Goal: Task Accomplishment & Management: Manage account settings

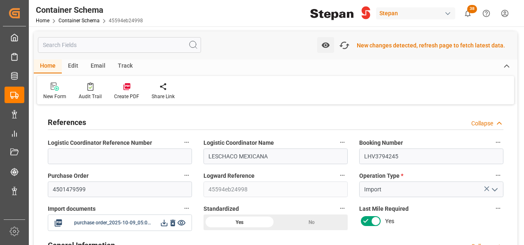
scroll to position [31, 0]
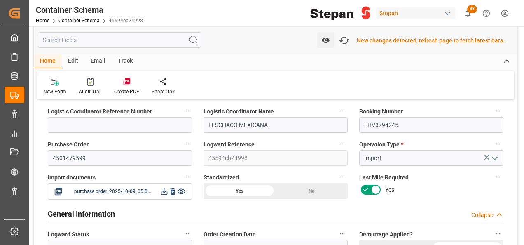
drag, startPoint x: 292, startPoint y: 204, endPoint x: 290, endPoint y: 193, distance: 11.8
click at [293, 204] on div "General Information Collapse" at bounding box center [275, 213] width 467 height 23
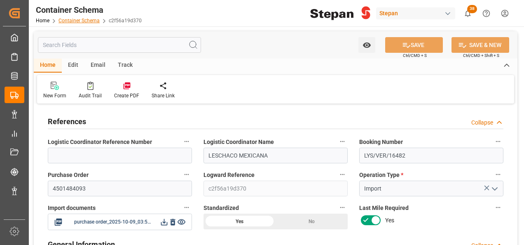
scroll to position [701, 0]
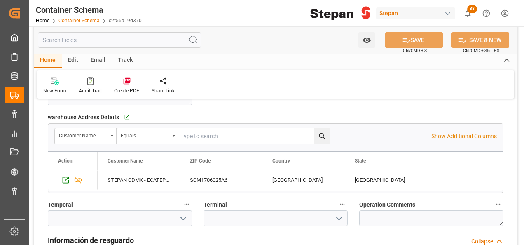
click at [76, 21] on link "Container Schema" at bounding box center [79, 21] width 41 height 6
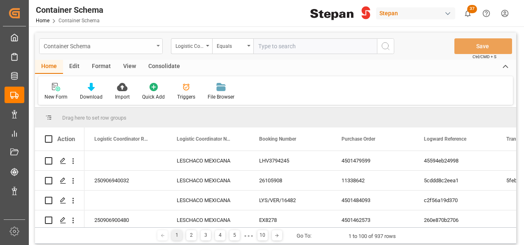
click at [158, 43] on div "Container Schema" at bounding box center [101, 46] width 124 height 16
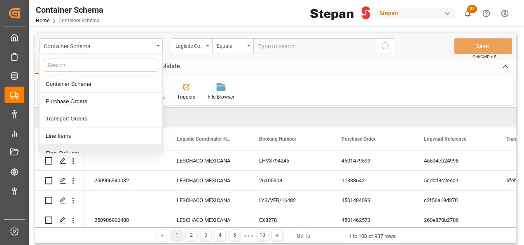
click at [60, 148] on div "Final Delivery" at bounding box center [101, 153] width 123 height 17
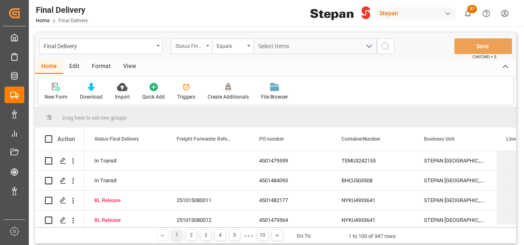
click at [209, 46] on icon "open menu" at bounding box center [207, 46] width 3 height 2
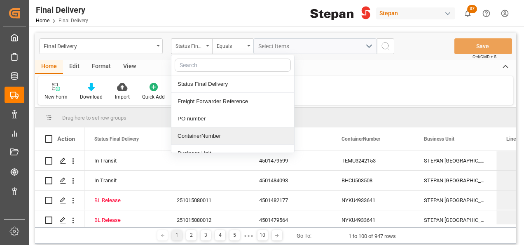
click at [186, 133] on div "ContainerNumber" at bounding box center [232, 135] width 123 height 17
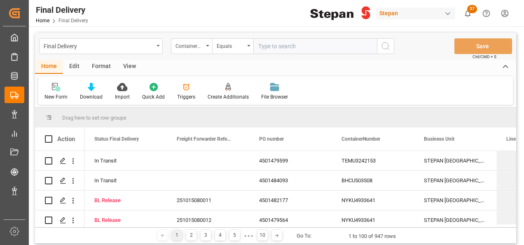
click at [263, 49] on input "text" at bounding box center [316, 46] width 124 height 16
type input "SEKU5844630"
click at [385, 44] on icon "search button" at bounding box center [386, 46] width 10 height 10
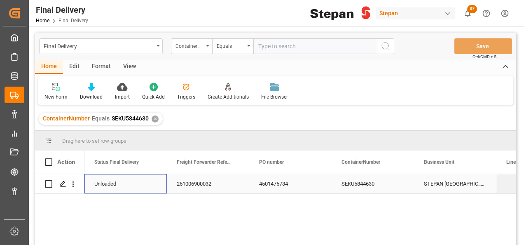
click at [122, 185] on div "Unloaded" at bounding box center [125, 183] width 63 height 19
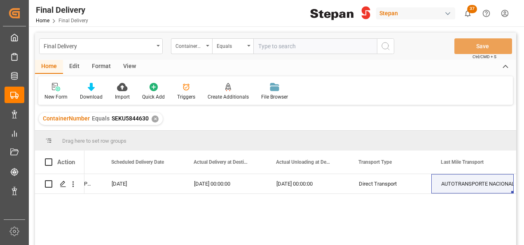
click at [152, 120] on div "✕" at bounding box center [155, 118] width 7 height 7
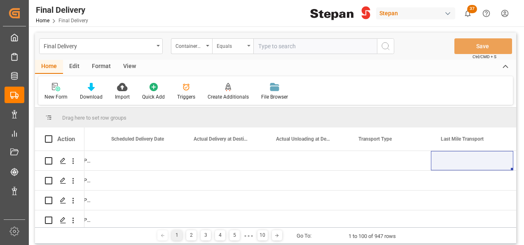
click at [246, 46] on div "Equals" at bounding box center [232, 46] width 41 height 16
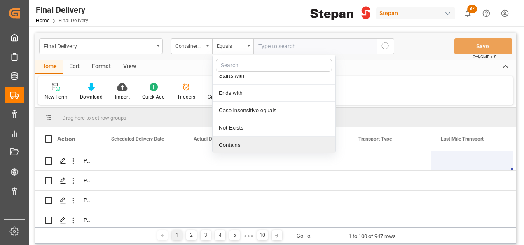
click at [236, 141] on div "Contains" at bounding box center [274, 144] width 123 height 17
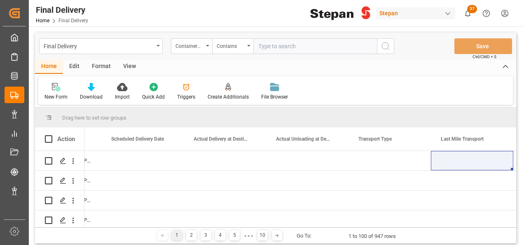
paste input "TIFU1773272 RLTU3058817 HAMU4046133 TIFU1003970"
click at [338, 43] on input "TIFU1773272 RLTU3058817 HAMU4046133 TIFU1003970" at bounding box center [316, 46] width 124 height 16
type input "TIFU1773272 RLTU3058817,HAMU4046133,TIFU1003970"
click at [383, 45] on icon "search button" at bounding box center [386, 46] width 10 height 10
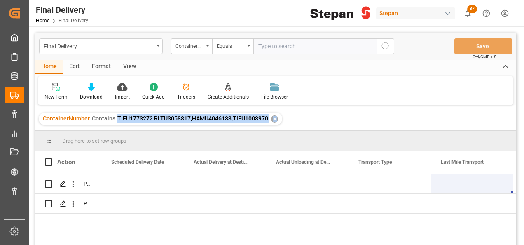
drag, startPoint x: 123, startPoint y: 120, endPoint x: 247, endPoint y: 133, distance: 124.4
click at [247, 133] on div "Final Delivery ContainerNumber Equals Save Ctrl/CMD + S Home Edit Format View N…" at bounding box center [276, 150] width 482 height 234
copy div "TIFU1773272 RLTU3058817,HAMU4046133,TIFU1003970 ✕ Drag here to set row groups D…"
click at [273, 117] on div "✕" at bounding box center [274, 118] width 7 height 7
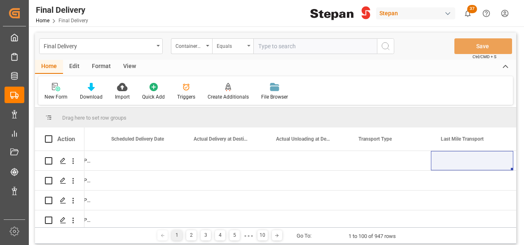
click at [247, 45] on div "Equals" at bounding box center [232, 46] width 41 height 16
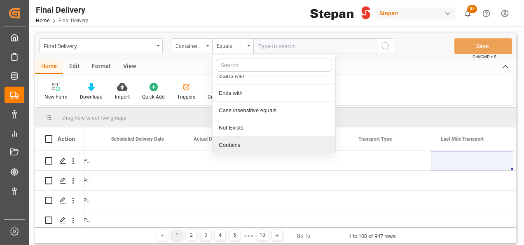
click at [235, 142] on div "Contains" at bounding box center [274, 144] width 123 height 17
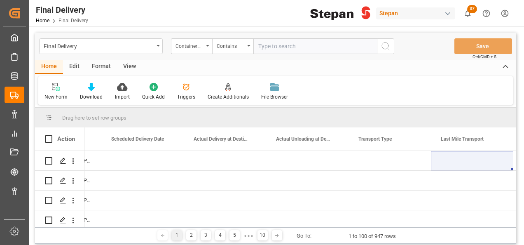
paste input "TIFU1773272 RLTU3058817,HAMU4046133,TIFU1003970 ✕"
type input "TIFU1773272 RLTU3058817,HAMU4046133,TIFU1003970"
click at [382, 45] on icon "search button" at bounding box center [386, 46] width 10 height 10
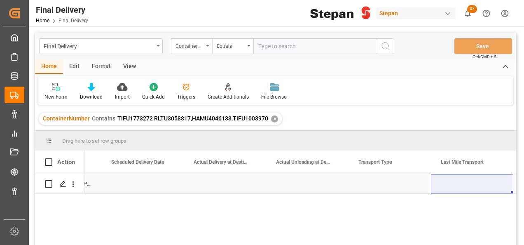
click at [165, 186] on div "Press SPACE to select this row." at bounding box center [142, 183] width 82 height 19
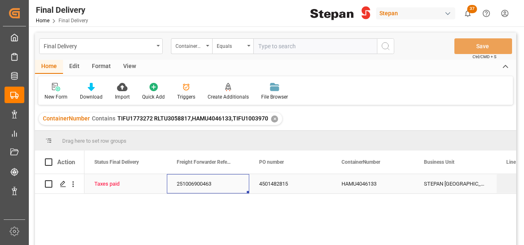
click at [183, 186] on div "251006900463" at bounding box center [208, 183] width 82 height 19
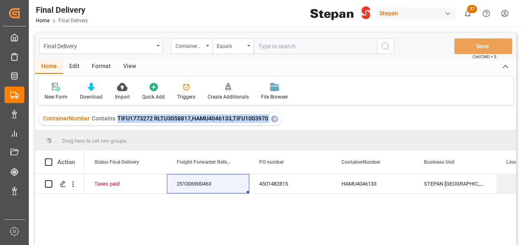
drag, startPoint x: 116, startPoint y: 115, endPoint x: 270, endPoint y: 131, distance: 154.6
click at [270, 131] on div "Final Delivery ContainerNumber Equals Save Ctrl/CMD + S Home Edit Format View N…" at bounding box center [276, 150] width 482 height 234
copy div "TIFU1773272 RLTU3058817,HAMU4046133,TIFU1003970 ✕ Drag here to set row groups D…"
click at [269, 114] on div "ContainerNumber Contains TIFU1773272 RLTU3058817,HAMU4046133,TIFU1003970 ✕" at bounding box center [161, 119] width 244 height 12
click at [272, 118] on div "✕" at bounding box center [274, 118] width 7 height 7
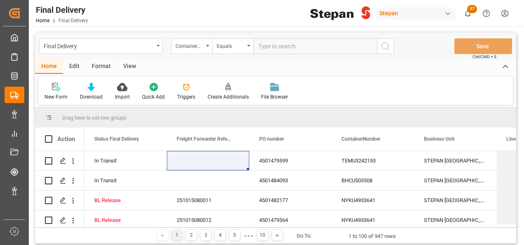
click at [248, 46] on icon "open menu" at bounding box center [248, 46] width 3 height 2
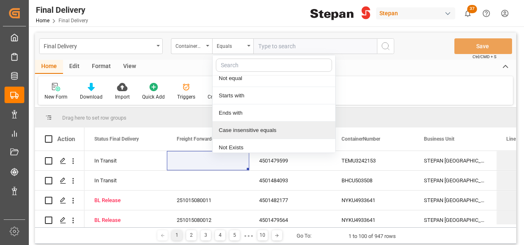
scroll to position [60, 0]
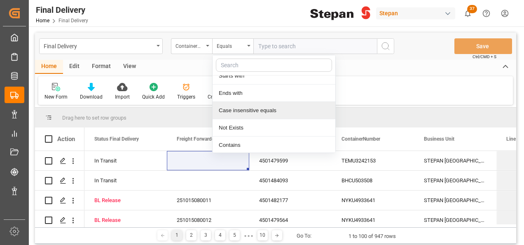
click at [233, 144] on div "Contains" at bounding box center [274, 144] width 123 height 17
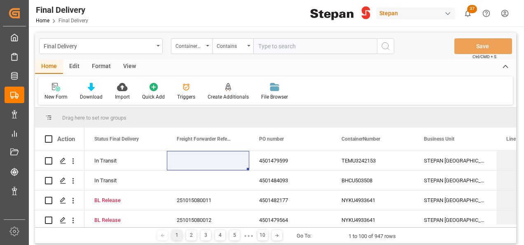
paste input "TIFU1773272 RLTU3058817,HAMU4046133,TIFU1003970 ✕"
click at [291, 45] on input "TIFU1773272 RLTU3058817,HAMU4046133,TIFU1003970 ✕" at bounding box center [316, 46] width 124 height 16
click at [501, 47] on div "Final Delivery ContainerNumber Contains TIFU1773272,RLTU3058817,HAMU4046133,TIF…" at bounding box center [276, 46] width 482 height 27
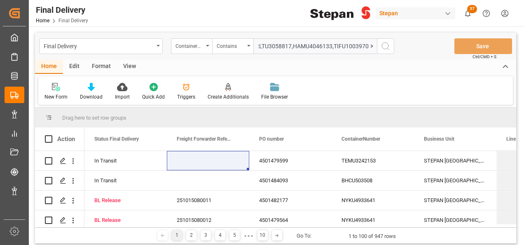
click at [373, 45] on input "TIFU1773272,RLTU3058817,HAMU4046133,TIFU1003970 ✕" at bounding box center [316, 46] width 124 height 16
type input "TIFU1773272,RLTU3058817,HAMU4046133,TIFU1003970"
click at [383, 45] on icon "search button" at bounding box center [386, 46] width 10 height 10
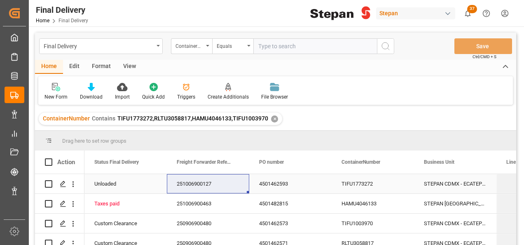
click at [213, 181] on div "251006900127" at bounding box center [208, 183] width 82 height 19
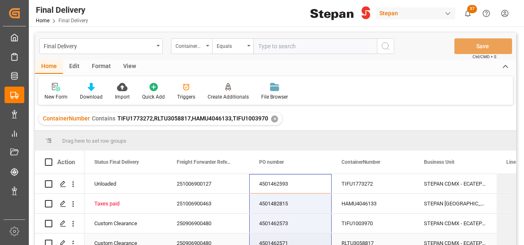
scroll to position [8, 0]
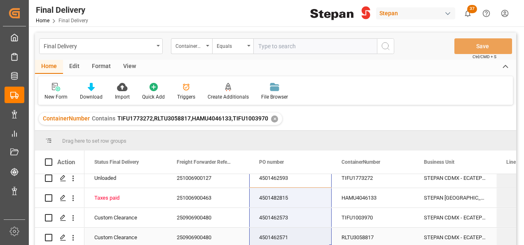
drag, startPoint x: 275, startPoint y: 186, endPoint x: 270, endPoint y: 231, distance: 45.1
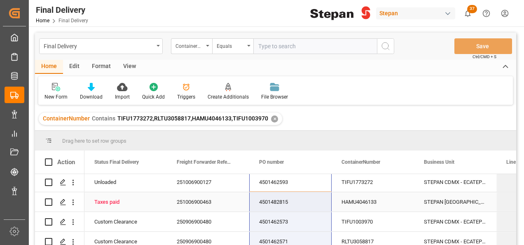
scroll to position [0, 0]
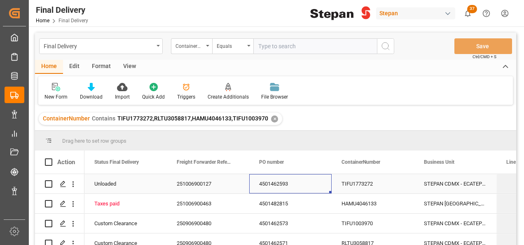
click at [278, 183] on div "4501462593" at bounding box center [290, 183] width 82 height 19
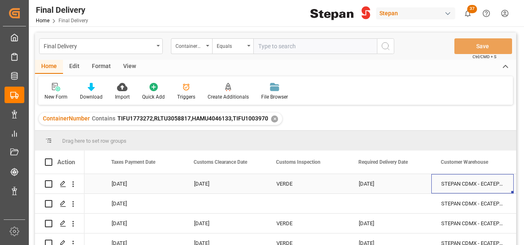
scroll to position [0, 890]
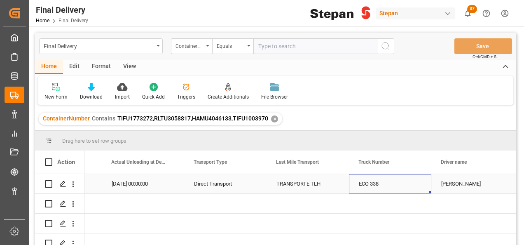
click at [228, 181] on div "Direct Transport" at bounding box center [225, 183] width 63 height 19
click at [264, 192] on div "Direct Transport" at bounding box center [225, 183] width 82 height 19
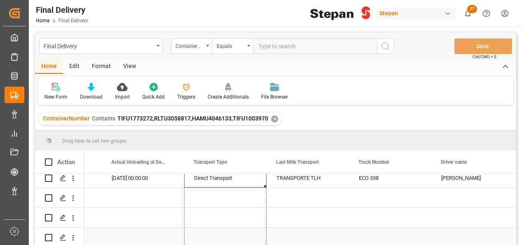
drag, startPoint x: 265, startPoint y: 192, endPoint x: 249, endPoint y: 244, distance: 54.4
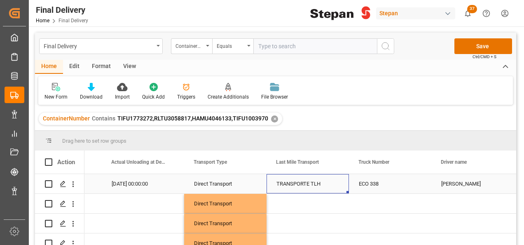
click at [320, 181] on div "TRANSPORTE TLH" at bounding box center [308, 183] width 63 height 19
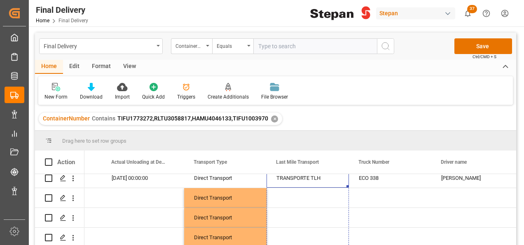
drag, startPoint x: 348, startPoint y: 193, endPoint x: 325, endPoint y: 266, distance: 76.8
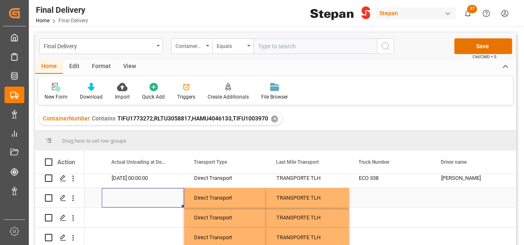
click at [150, 190] on div "Press SPACE to select this row." at bounding box center [143, 197] width 82 height 19
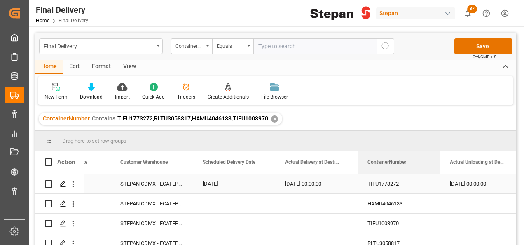
drag, startPoint x: 194, startPoint y: 161, endPoint x: 391, endPoint y: 184, distance: 198.4
click at [391, 184] on div "Action ContainerNumber Customs Inspection Required Delivery Date VERDE" at bounding box center [276, 200] width 482 height 100
click at [214, 203] on div "Press SPACE to select this row." at bounding box center [234, 203] width 82 height 19
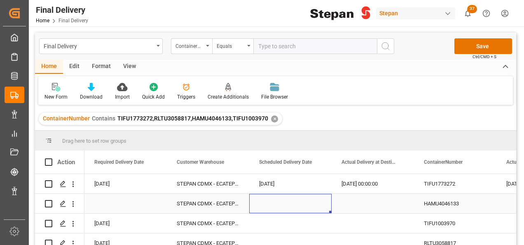
click at [267, 200] on div "Press SPACE to select this row." at bounding box center [290, 203] width 82 height 19
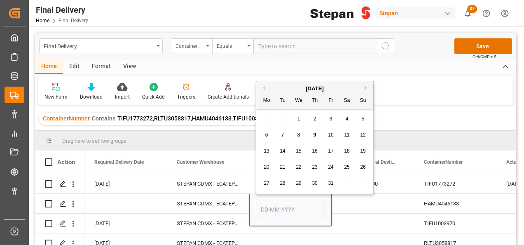
click at [315, 135] on span "9" at bounding box center [315, 135] width 3 height 6
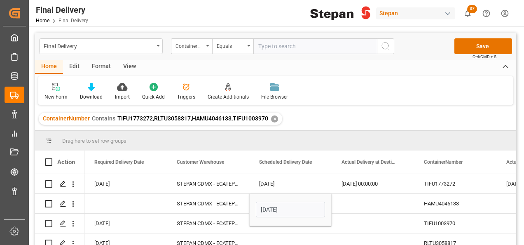
type input "[DATE]"
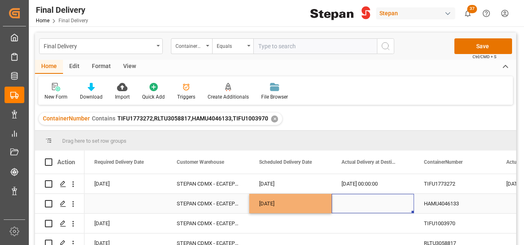
click at [347, 201] on div "Press SPACE to select this row." at bounding box center [373, 203] width 82 height 19
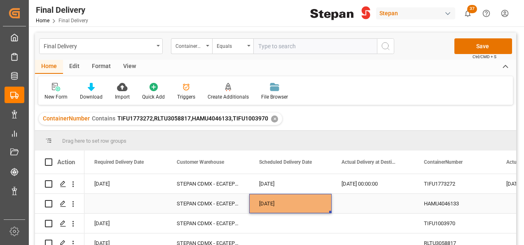
click at [315, 209] on div "[DATE]" at bounding box center [290, 203] width 82 height 19
drag, startPoint x: 331, startPoint y: 212, endPoint x: 392, endPoint y: 213, distance: 61.8
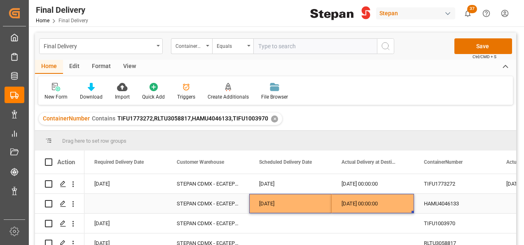
click at [113, 207] on div "Press SPACE to select this row." at bounding box center [126, 203] width 82 height 19
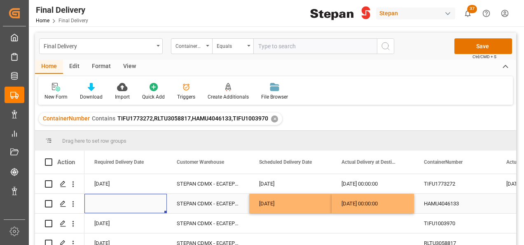
click at [113, 207] on div "Press SPACE to select this row." at bounding box center [126, 203] width 82 height 19
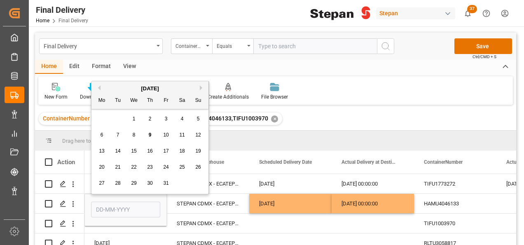
click at [134, 135] on span "8" at bounding box center [134, 135] width 3 height 6
type input "[DATE]"
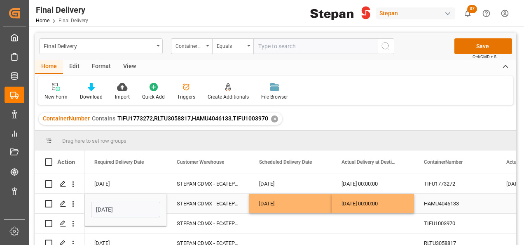
click at [187, 204] on div "STEPAN CDMX - ECATEPEC" at bounding box center [208, 203] width 82 height 19
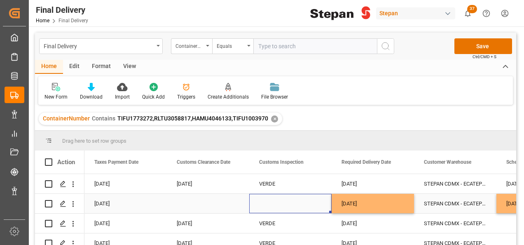
click at [281, 202] on div "Press SPACE to select this row." at bounding box center [290, 203] width 82 height 19
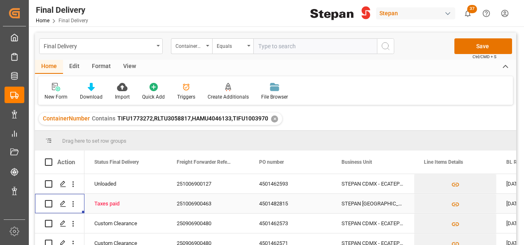
click at [277, 202] on div "4501482815" at bounding box center [290, 203] width 82 height 19
click at [125, 206] on div "Taxes paid" at bounding box center [125, 203] width 63 height 19
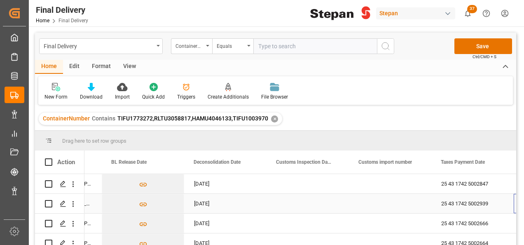
scroll to position [0, 395]
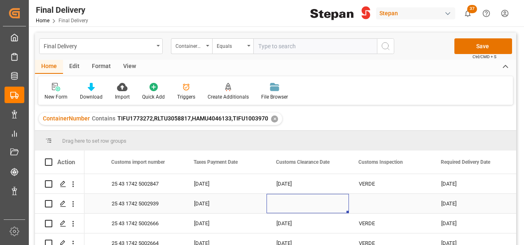
click at [284, 203] on div "Press SPACE to select this row." at bounding box center [308, 203] width 82 height 19
click at [284, 202] on div "Press SPACE to select this row." at bounding box center [308, 203] width 82 height 19
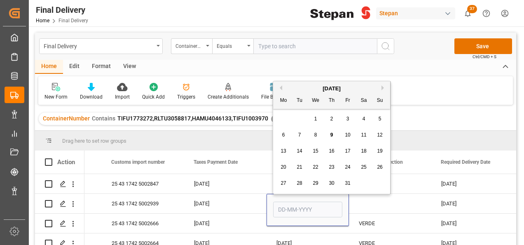
click at [317, 132] on div "8" at bounding box center [316, 135] width 10 height 10
type input "[DATE]"
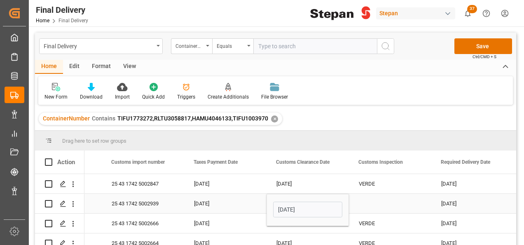
click at [367, 200] on div "Press SPACE to select this row." at bounding box center [390, 203] width 82 height 19
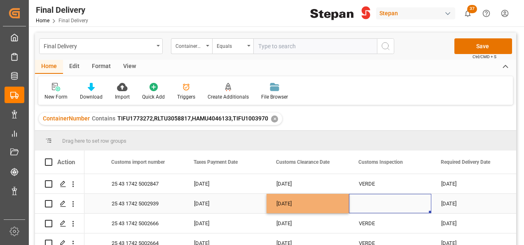
click at [367, 200] on div "Press SPACE to select this row." at bounding box center [390, 203] width 82 height 19
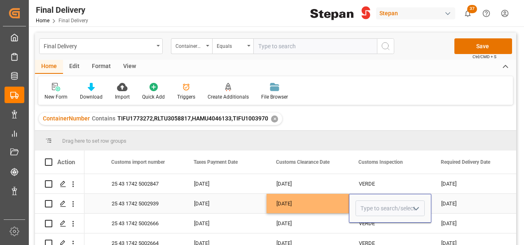
click at [417, 206] on icon "open menu" at bounding box center [416, 209] width 10 height 10
click at [377, 242] on div "ROJO" at bounding box center [390, 231] width 68 height 29
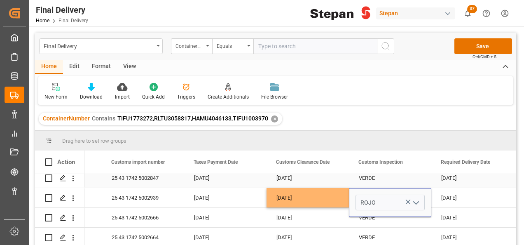
scroll to position [8, 0]
click at [414, 200] on icon "open menu" at bounding box center [416, 203] width 10 height 10
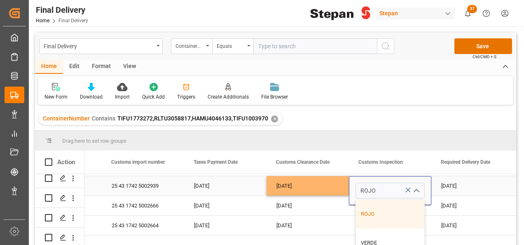
scroll to position [21, 642]
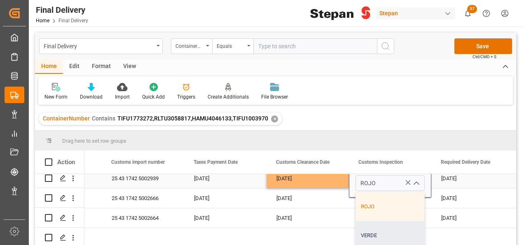
click at [387, 228] on div "VERDE" at bounding box center [390, 235] width 68 height 29
type input "VERDE"
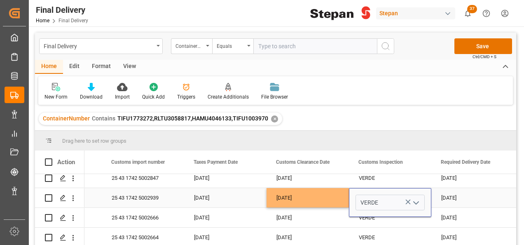
click at [333, 195] on div "[DATE]" at bounding box center [308, 197] width 82 height 19
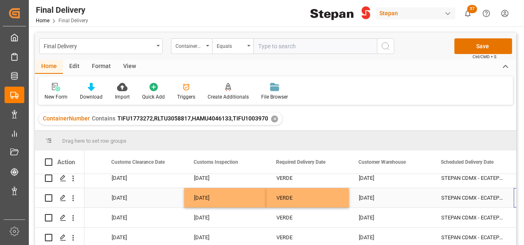
scroll to position [0, 807]
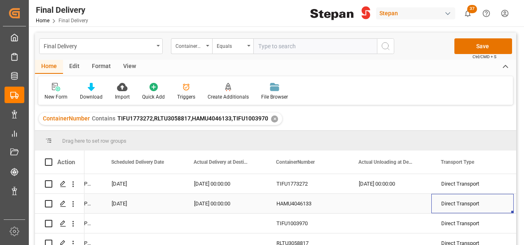
click at [373, 206] on div "Press SPACE to select this row." at bounding box center [390, 203] width 82 height 19
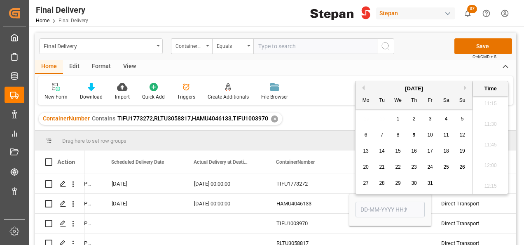
click at [415, 132] on div "9" at bounding box center [414, 135] width 10 height 10
type input "[DATE] 00:00"
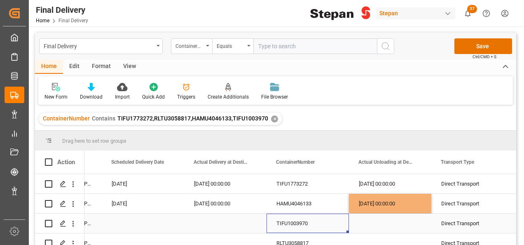
click at [334, 219] on div "TIFU1003970" at bounding box center [308, 223] width 82 height 19
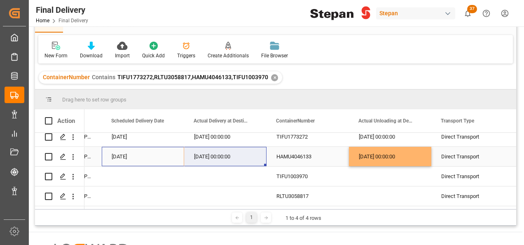
drag, startPoint x: 136, startPoint y: 150, endPoint x: 204, endPoint y: 152, distance: 68.5
drag, startPoint x: 265, startPoint y: 162, endPoint x: 242, endPoint y: 197, distance: 41.0
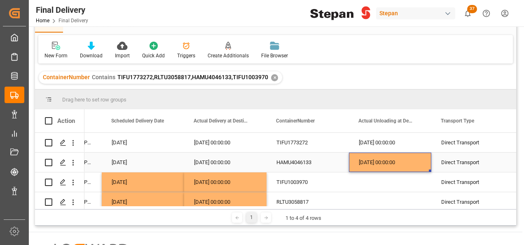
drag, startPoint x: 228, startPoint y: 146, endPoint x: 386, endPoint y: 163, distance: 158.3
click at [386, 163] on div "[DATE] 00:00:00" at bounding box center [390, 162] width 82 height 19
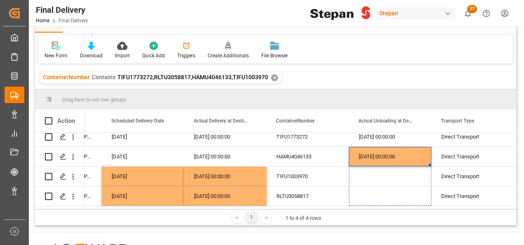
drag, startPoint x: 429, startPoint y: 170, endPoint x: 425, endPoint y: 209, distance: 39.3
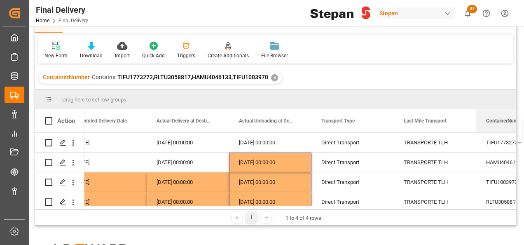
scroll to position [0, 1224]
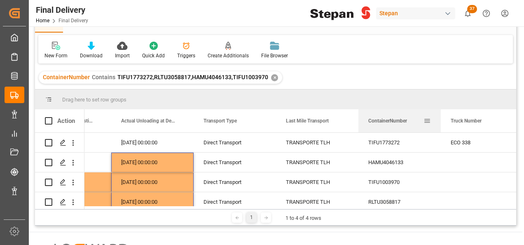
drag, startPoint x: 286, startPoint y: 120, endPoint x: 430, endPoint y: 122, distance: 143.5
click at [430, 122] on div "ContainerNumber" at bounding box center [400, 120] width 63 height 23
click at [446, 167] on div "Press SPACE to select this row." at bounding box center [482, 162] width 82 height 19
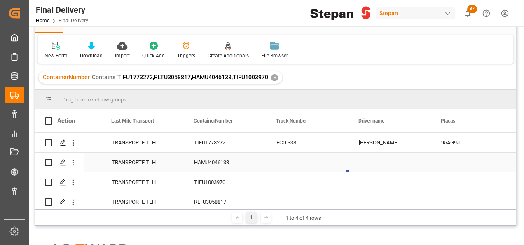
click at [289, 159] on div "Press SPACE to select this row." at bounding box center [308, 162] width 82 height 19
click at [287, 164] on div "Press SPACE to select this row." at bounding box center [308, 162] width 82 height 19
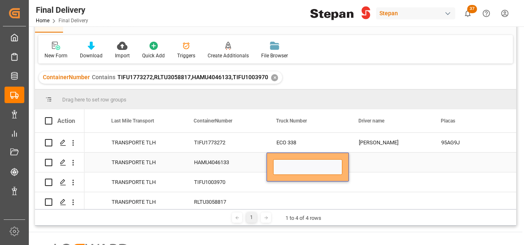
click at [285, 162] on input "Press SPACE to select this row." at bounding box center [307, 167] width 69 height 16
paste input "ECO 349"
type input "ECO 349"
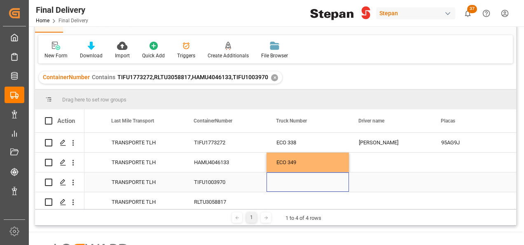
click at [284, 187] on div "Press SPACE to select this row." at bounding box center [308, 181] width 82 height 19
paste input "ECO 336"
type input "ECO 336"
click at [247, 199] on div "RLTU3058817" at bounding box center [225, 201] width 82 height 19
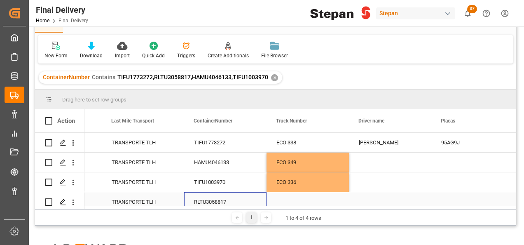
click at [292, 202] on div "Press SPACE to select this row." at bounding box center [308, 201] width 82 height 19
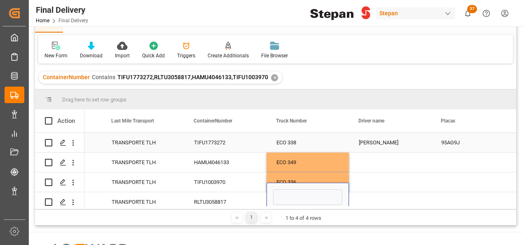
scroll to position [8, 0]
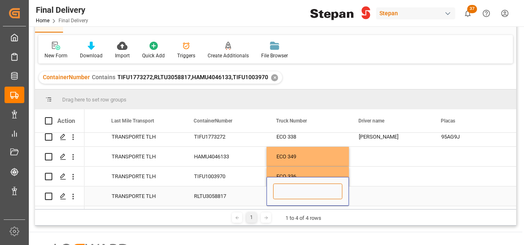
click at [285, 192] on input "Press SPACE to select this row." at bounding box center [307, 191] width 69 height 16
paste input "ECO 403"
type input "ECO 403"
click at [241, 200] on div "RLTU3058817" at bounding box center [225, 195] width 82 height 19
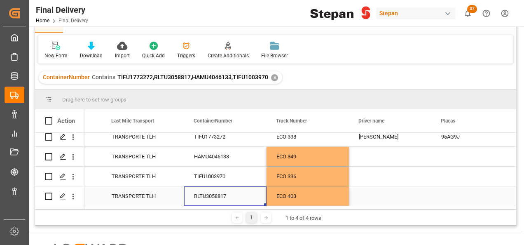
click at [157, 189] on div "TRANSPORTE TLH" at bounding box center [143, 196] width 63 height 19
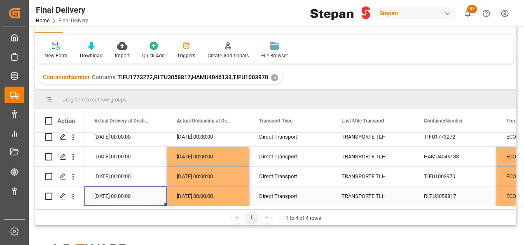
scroll to position [0, 1154]
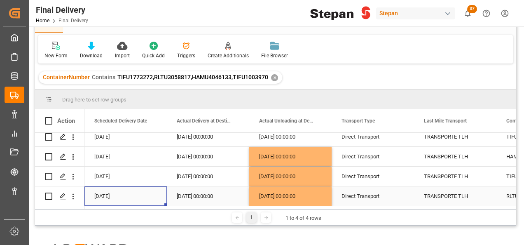
click at [263, 191] on div "[DATE] 00:00:00" at bounding box center [290, 195] width 82 height 19
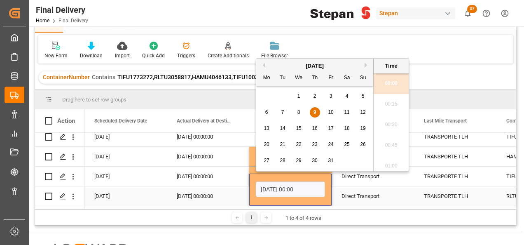
scroll to position [930, 0]
click at [299, 113] on span "8" at bounding box center [299, 112] width 3 height 6
type input "[DATE] 00:00"
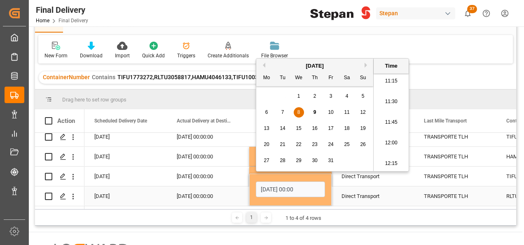
click at [196, 195] on div "[DATE] 00:00:00" at bounding box center [208, 195] width 82 height 19
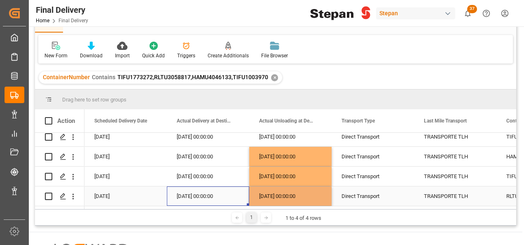
click at [196, 195] on div "[DATE] 00:00:00" at bounding box center [208, 195] width 82 height 19
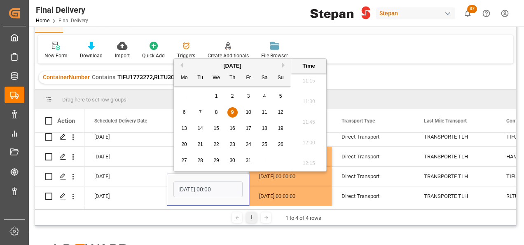
click at [216, 112] on span "8" at bounding box center [216, 112] width 3 height 6
type input "[DATE] 00:00"
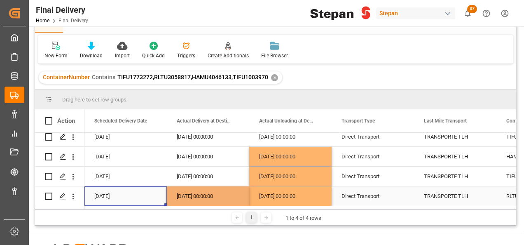
click at [116, 194] on div "[DATE]" at bounding box center [126, 195] width 82 height 19
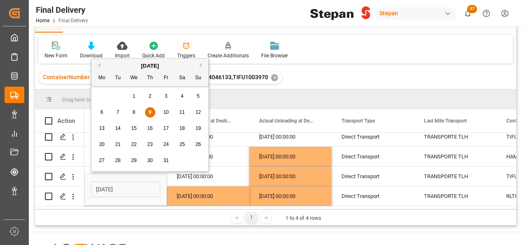
click at [134, 110] on span "8" at bounding box center [134, 112] width 3 height 6
type input "[DATE]"
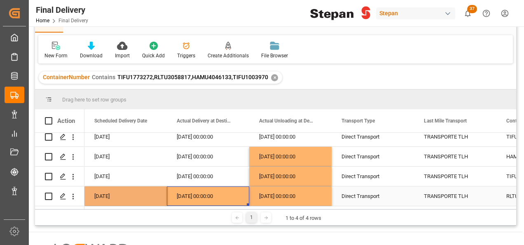
click at [201, 193] on div "[DATE] 00:00:00" at bounding box center [208, 195] width 82 height 19
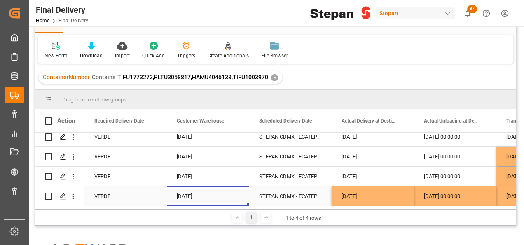
scroll to position [0, 907]
click at [201, 193] on div "[DATE]" at bounding box center [208, 195] width 82 height 19
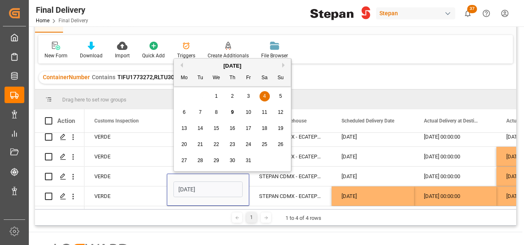
click at [218, 111] on div "8" at bounding box center [216, 113] width 10 height 10
type input "[DATE]"
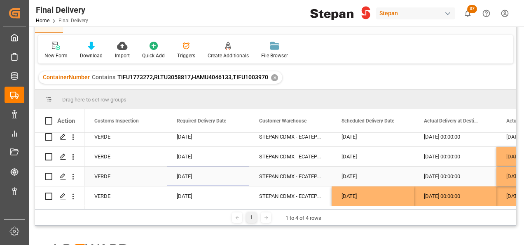
click at [226, 167] on div "[DATE]" at bounding box center [208, 176] width 82 height 19
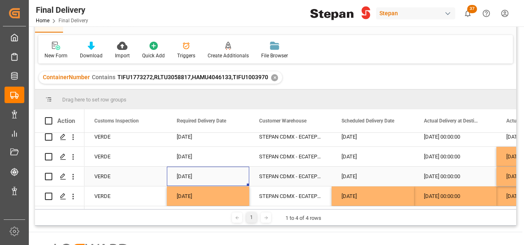
click at [186, 174] on div "[DATE]" at bounding box center [208, 176] width 82 height 19
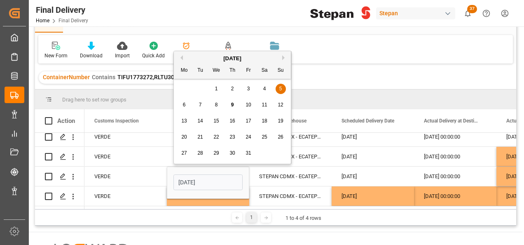
click at [233, 105] on span "9" at bounding box center [232, 105] width 3 height 6
type input "[DATE]"
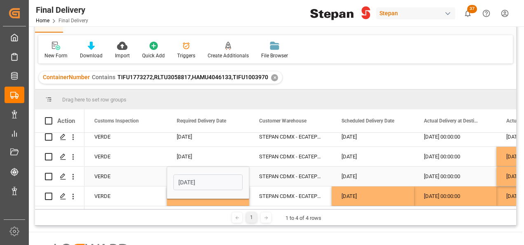
click at [290, 170] on div "STEPAN CDMX - ECATEPEC" at bounding box center [290, 176] width 82 height 19
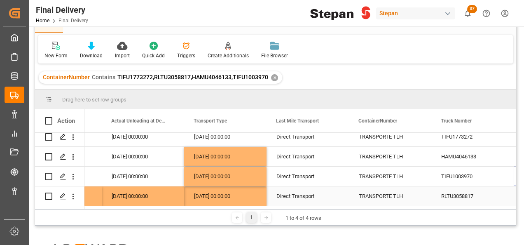
scroll to position [0, 1302]
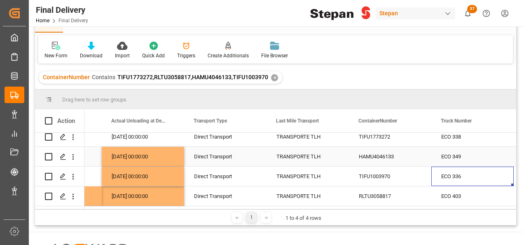
click at [369, 154] on div "HAMU4046133" at bounding box center [390, 156] width 82 height 19
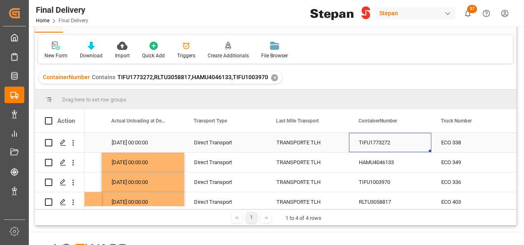
click at [378, 142] on div "TIFU1773272" at bounding box center [390, 142] width 82 height 19
click at [373, 170] on div "HAMU4046133" at bounding box center [390, 162] width 82 height 19
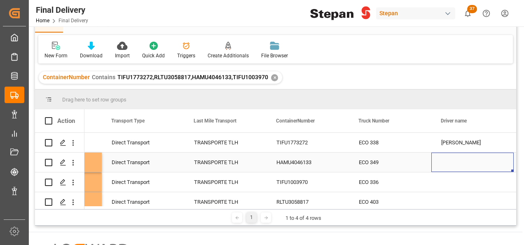
scroll to position [0, 1467]
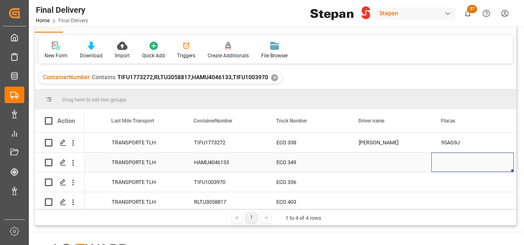
click at [366, 160] on div "Press SPACE to select this row." at bounding box center [390, 162] width 82 height 19
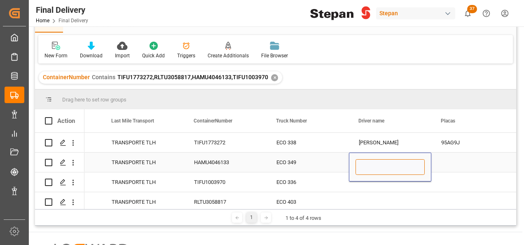
click at [366, 160] on input "Press SPACE to select this row." at bounding box center [390, 167] width 69 height 16
paste input "[PERSON_NAME]"
type input "[PERSON_NAME]"
click at [371, 186] on div "Press SPACE to select this row." at bounding box center [390, 181] width 82 height 19
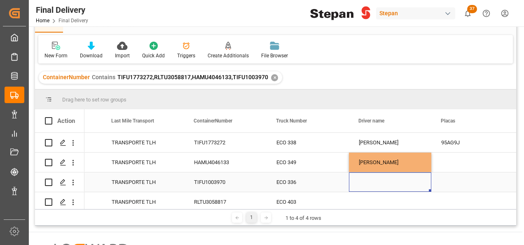
click at [371, 186] on div "Press SPACE to select this row." at bounding box center [390, 181] width 82 height 19
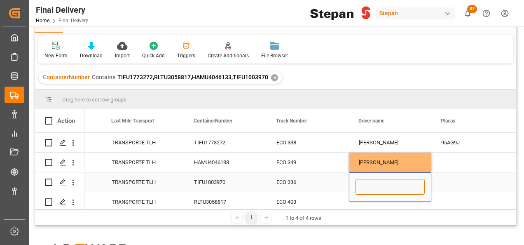
paste input "[PERSON_NAME] [PERSON_NAME]"
type input "[PERSON_NAME] [PERSON_NAME]"
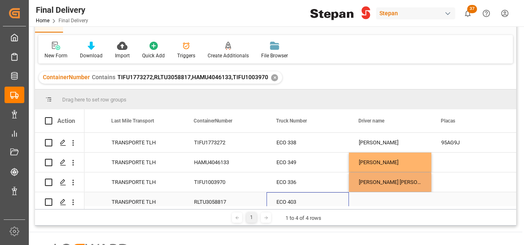
click at [326, 202] on div "ECO 403" at bounding box center [308, 201] width 82 height 19
click at [369, 202] on div "Press SPACE to select this row." at bounding box center [390, 201] width 82 height 19
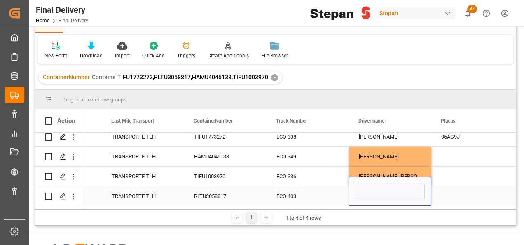
scroll to position [8, 0]
click at [371, 186] on input "Press SPACE to select this row." at bounding box center [390, 191] width 69 height 16
paste input "[PERSON_NAME] [PERSON_NAME] [PERSON_NAME]"
type input "[PERSON_NAME] [PERSON_NAME] [PERSON_NAME]"
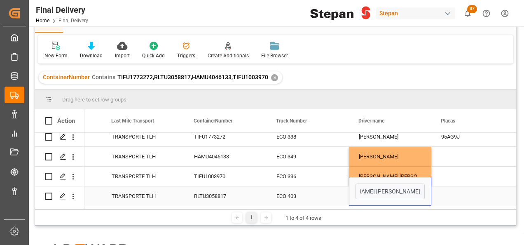
click at [454, 188] on div "Press SPACE to select this row." at bounding box center [473, 195] width 82 height 19
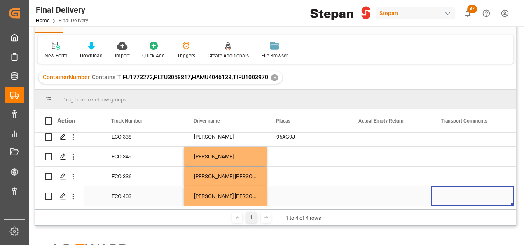
scroll to position [0, 1632]
click at [298, 194] on div "Press SPACE to select this row." at bounding box center [308, 195] width 82 height 19
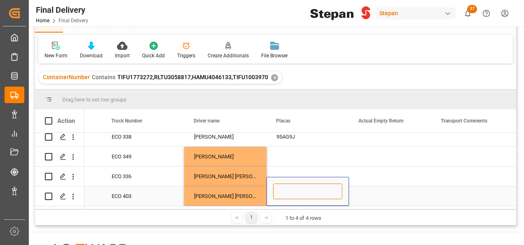
click at [295, 189] on input "Press SPACE to select this row." at bounding box center [307, 191] width 69 height 16
paste input "71AM1Z"
type input "71AM1Z"
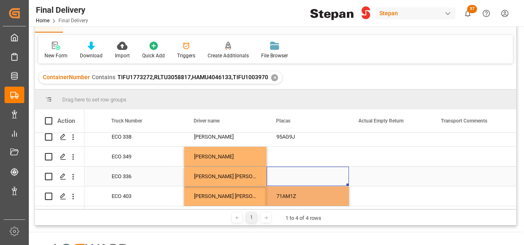
click at [288, 167] on div "Press SPACE to select this row." at bounding box center [308, 176] width 82 height 19
click at [279, 174] on div "Press SPACE to select this row." at bounding box center [308, 176] width 82 height 19
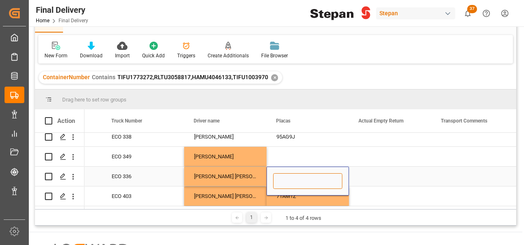
click at [279, 174] on input "Press SPACE to select this row." at bounding box center [307, 181] width 69 height 16
paste input "98AF8U"
type input "98AF8U"
click at [281, 152] on div "Press SPACE to select this row." at bounding box center [308, 156] width 82 height 19
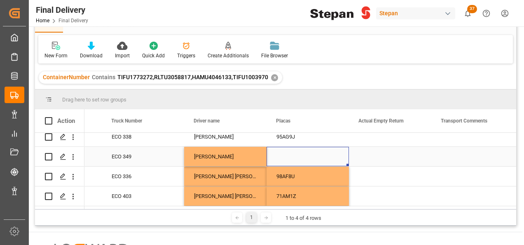
click at [286, 153] on div "Press SPACE to select this row." at bounding box center [308, 156] width 82 height 19
click at [286, 153] on input "Press SPACE to select this row." at bounding box center [307, 161] width 69 height 16
paste input "38AJ9E"
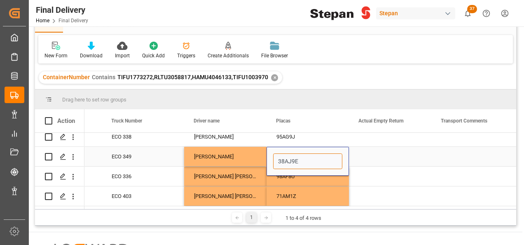
type input "38AJ9E"
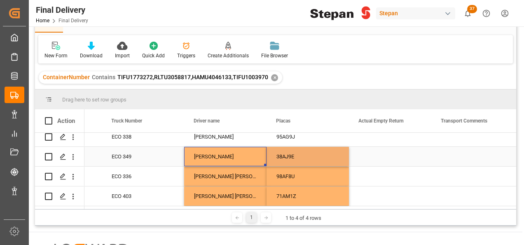
click at [252, 153] on div "[PERSON_NAME]" at bounding box center [225, 156] width 82 height 19
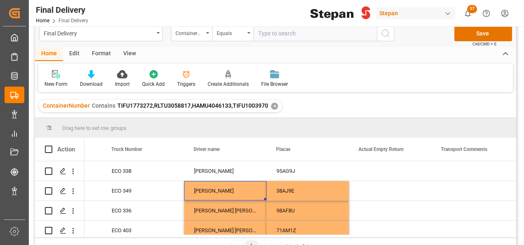
scroll to position [0, 0]
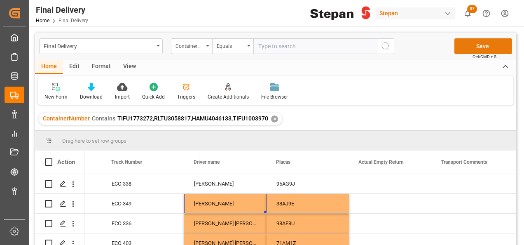
click at [477, 49] on button "Save" at bounding box center [484, 46] width 58 height 16
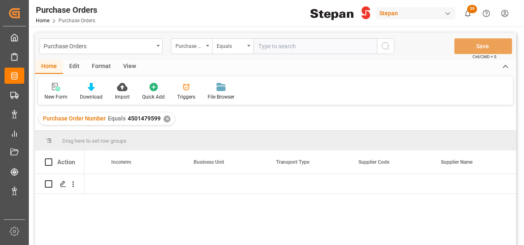
scroll to position [0, 1550]
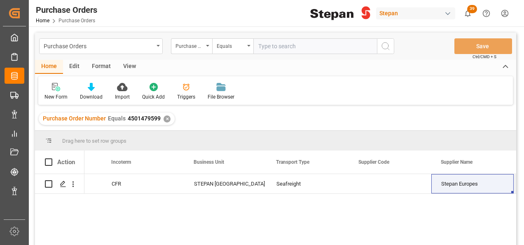
click at [166, 119] on div "✕" at bounding box center [167, 118] width 7 height 7
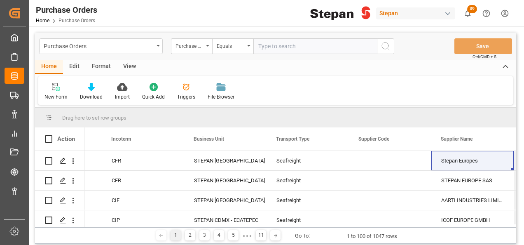
scroll to position [0, 1550]
click at [251, 47] on div "Equals" at bounding box center [232, 46] width 41 height 16
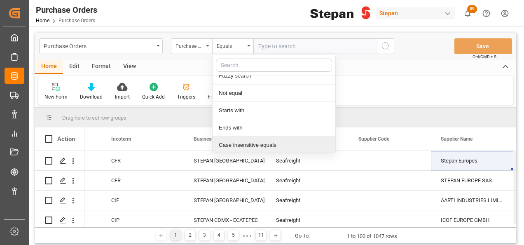
scroll to position [60, 0]
click at [237, 141] on div "Contains" at bounding box center [274, 144] width 123 height 17
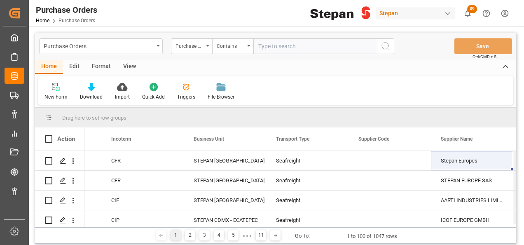
paste input "4501462593 4501482815 4501462573 4501462571"
click at [341, 46] on input "4501462593 4501482815 4501462573 4501462571" at bounding box center [316, 46] width 124 height 16
click at [307, 44] on input "4501462593 4501482815 4501462573,4501462571" at bounding box center [316, 46] width 124 height 16
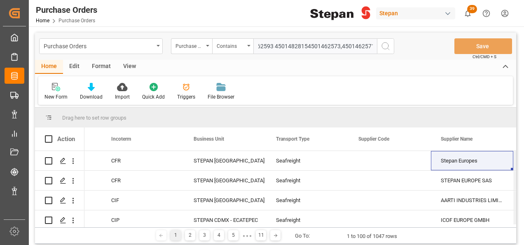
scroll to position [0, 17]
click at [274, 43] on input "4501462593 4501482815,4501462573,4501462571" at bounding box center [316, 46] width 124 height 16
type input "4501462593,4501482815,4501462573,4501462571"
click at [383, 42] on icon "search button" at bounding box center [386, 46] width 10 height 10
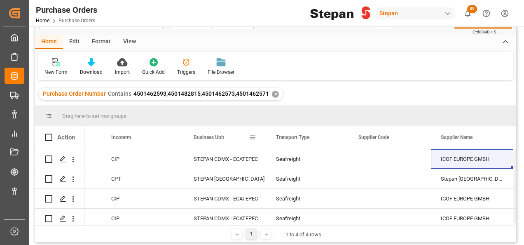
scroll to position [41, 0]
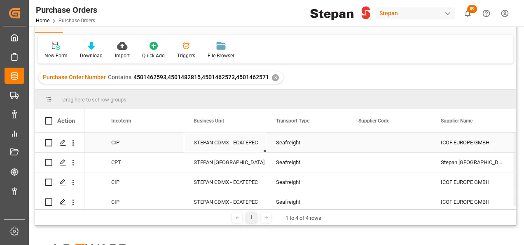
click at [204, 143] on div "STEPAN CDMX - ECATEPEC" at bounding box center [225, 142] width 63 height 19
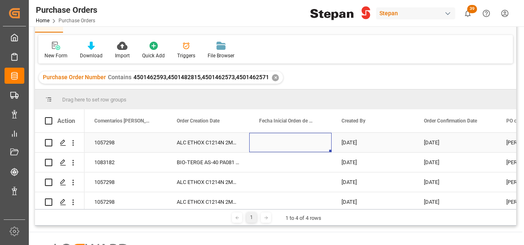
scroll to position [0, 0]
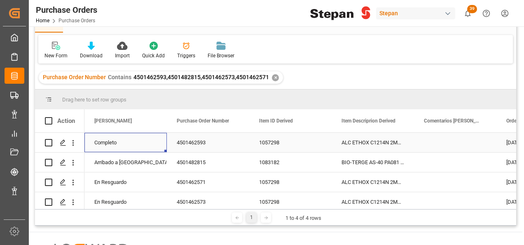
click at [126, 133] on div "Completo" at bounding box center [126, 142] width 82 height 19
drag, startPoint x: 167, startPoint y: 152, endPoint x: 134, endPoint y: 139, distance: 35.4
click at [148, 141] on div "Completo" at bounding box center [125, 142] width 63 height 19
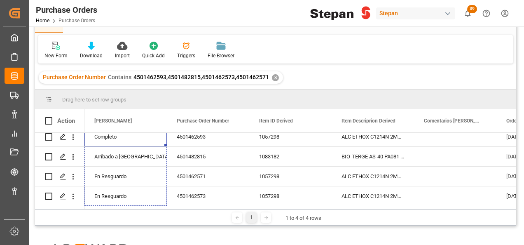
drag, startPoint x: 164, startPoint y: 150, endPoint x: 145, endPoint y: 206, distance: 59.5
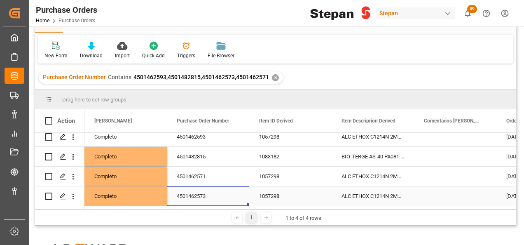
click at [249, 191] on div "4501462573" at bounding box center [208, 195] width 82 height 19
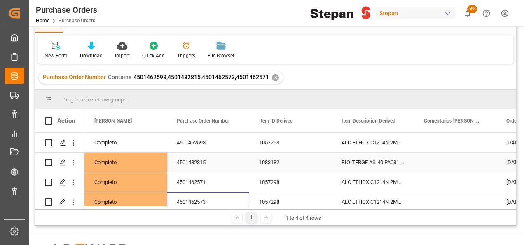
scroll to position [0, 0]
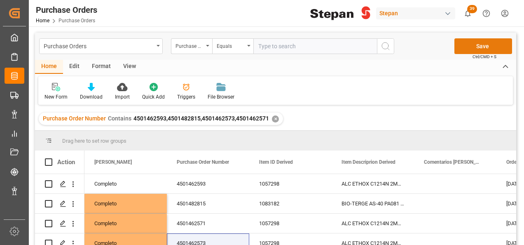
click at [482, 45] on button "Save" at bounding box center [484, 46] width 58 height 16
